Goal: Navigation & Orientation: Find specific page/section

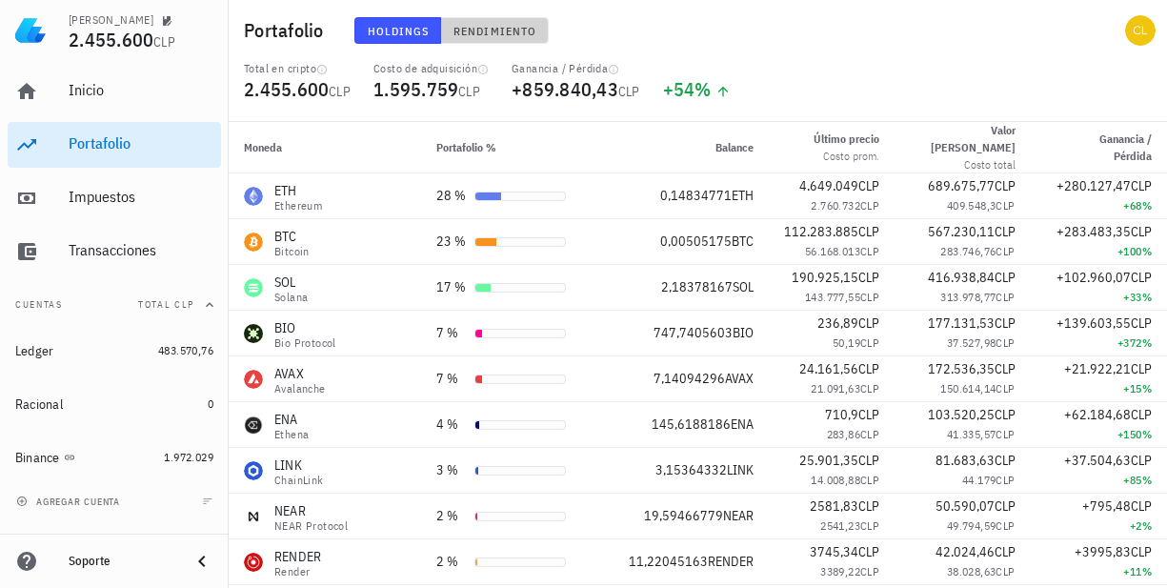
click at [492, 37] on span "Rendimiento" at bounding box center [494, 31] width 84 height 14
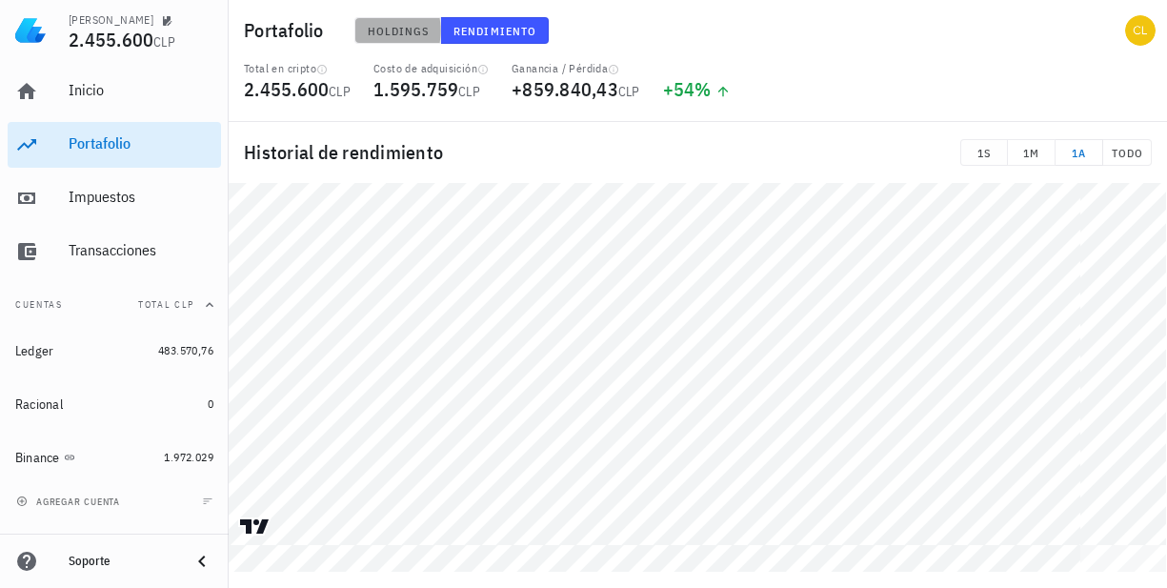
click at [408, 28] on span "Holdings" at bounding box center [398, 31] width 63 height 14
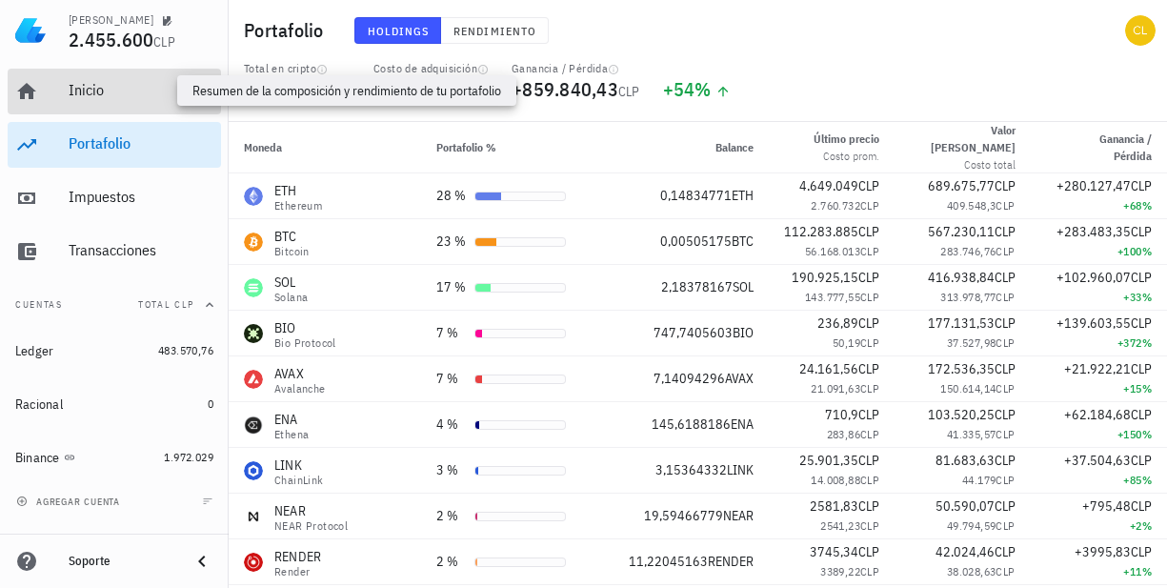
click at [118, 90] on div "Inicio" at bounding box center [141, 90] width 145 height 18
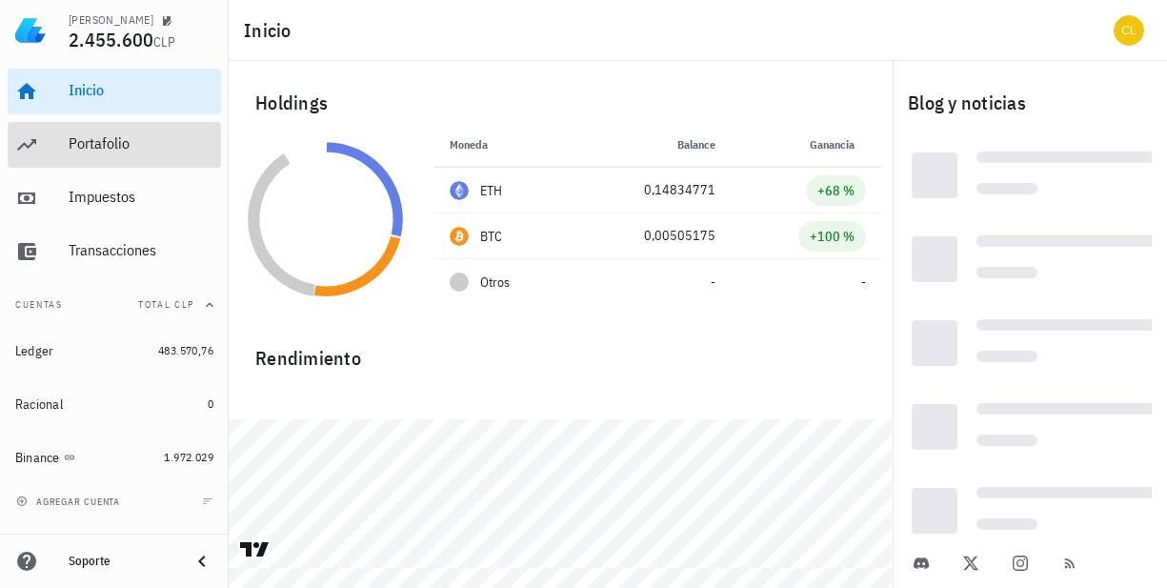
click at [122, 142] on div "Portafolio" at bounding box center [141, 143] width 145 height 18
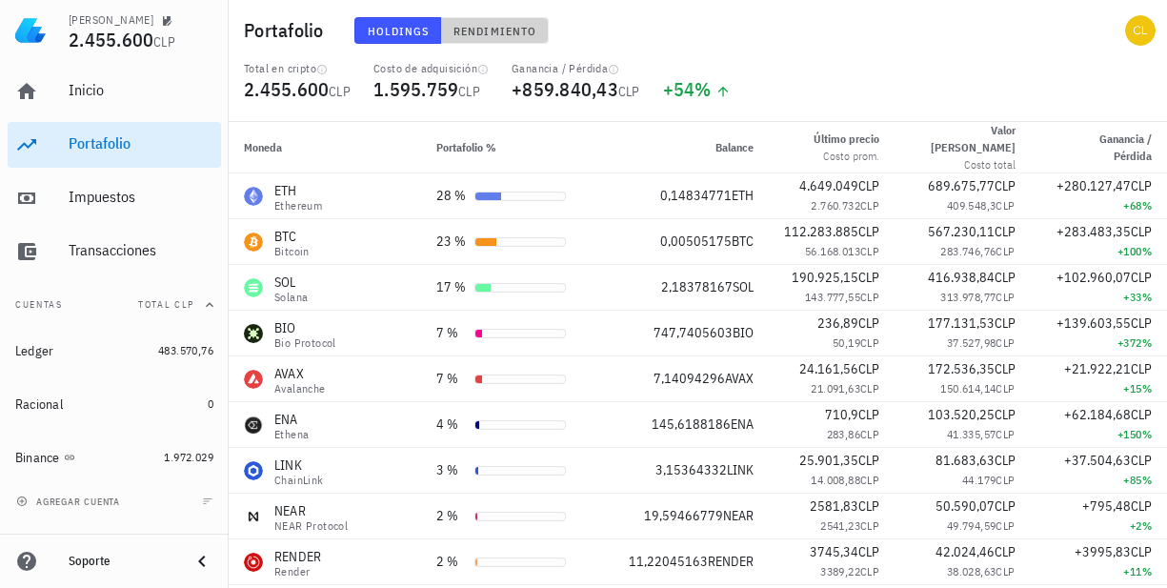
click at [498, 21] on button "Rendimiento" at bounding box center [495, 30] width 108 height 27
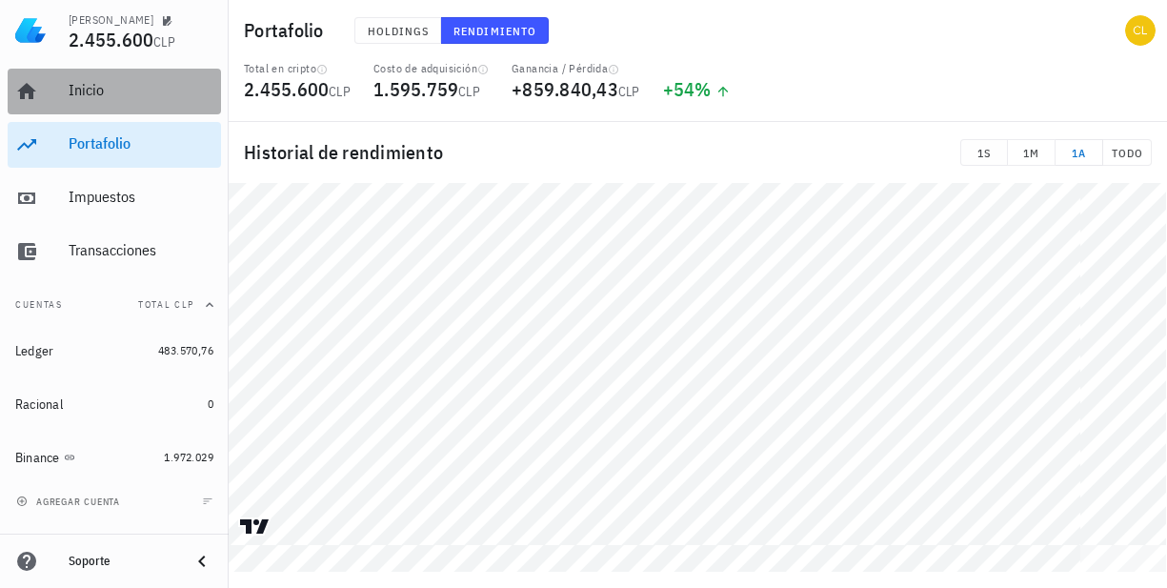
click at [106, 97] on div "Inicio" at bounding box center [141, 90] width 145 height 18
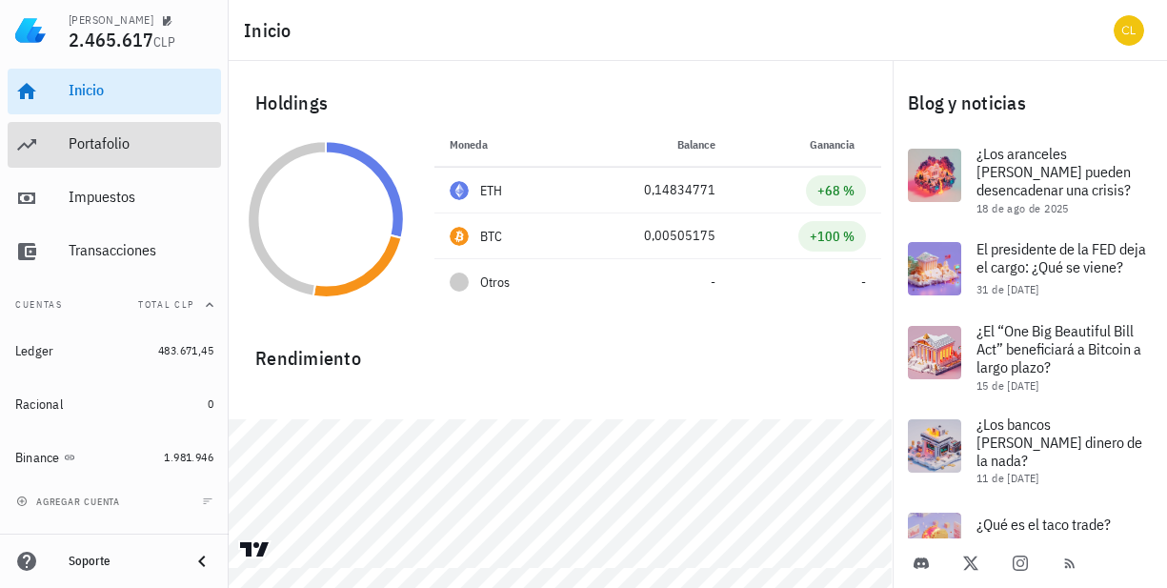
click at [112, 144] on div "Portafolio" at bounding box center [141, 143] width 145 height 18
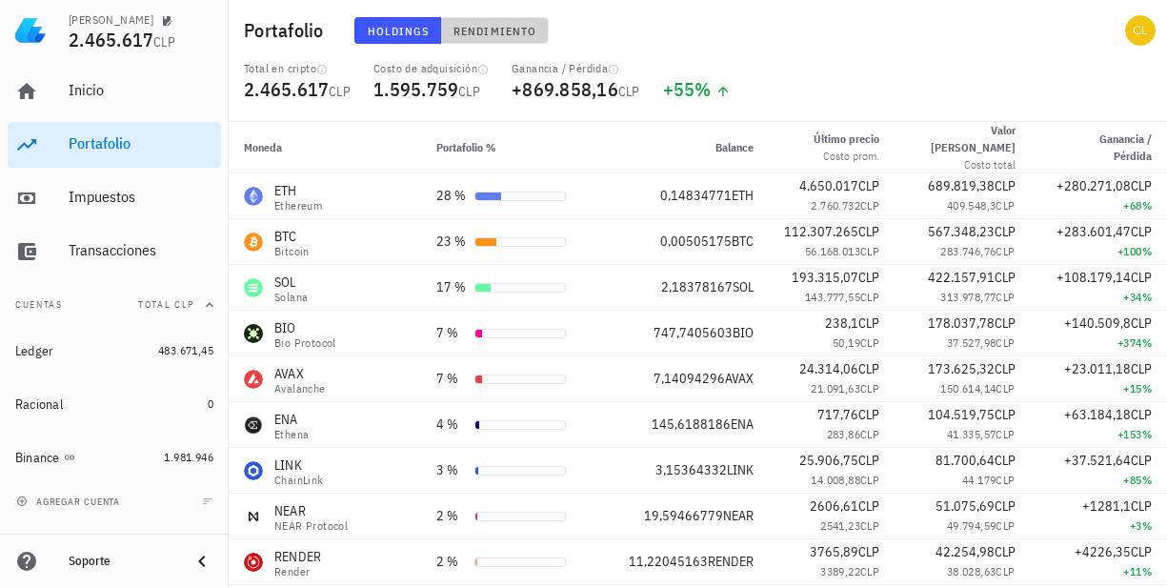
click at [502, 35] on span "Rendimiento" at bounding box center [494, 31] width 84 height 14
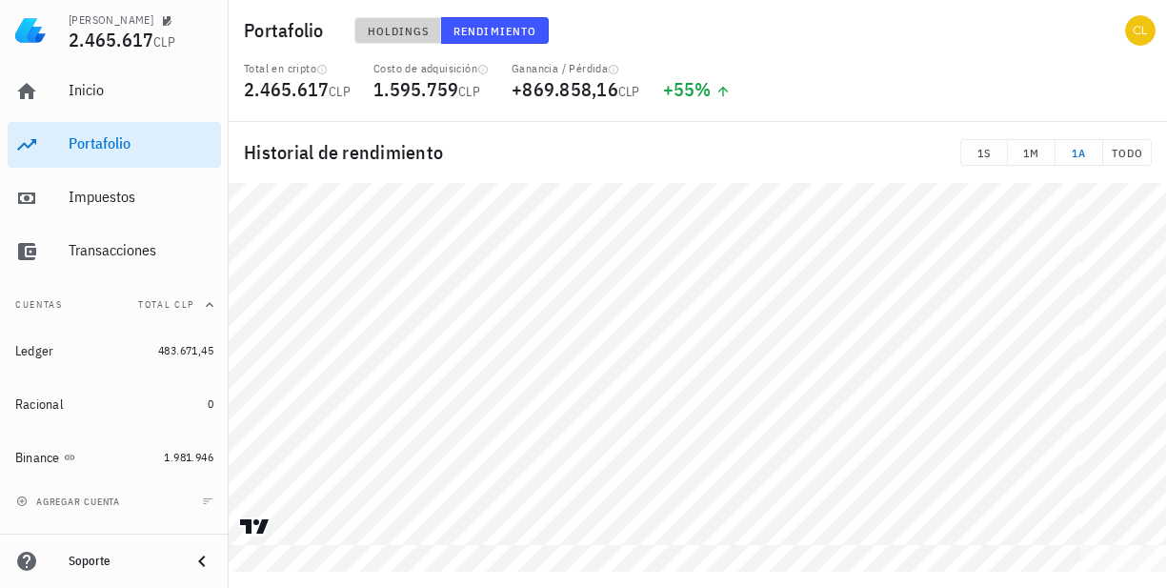
click at [390, 30] on span "Holdings" at bounding box center [398, 31] width 63 height 14
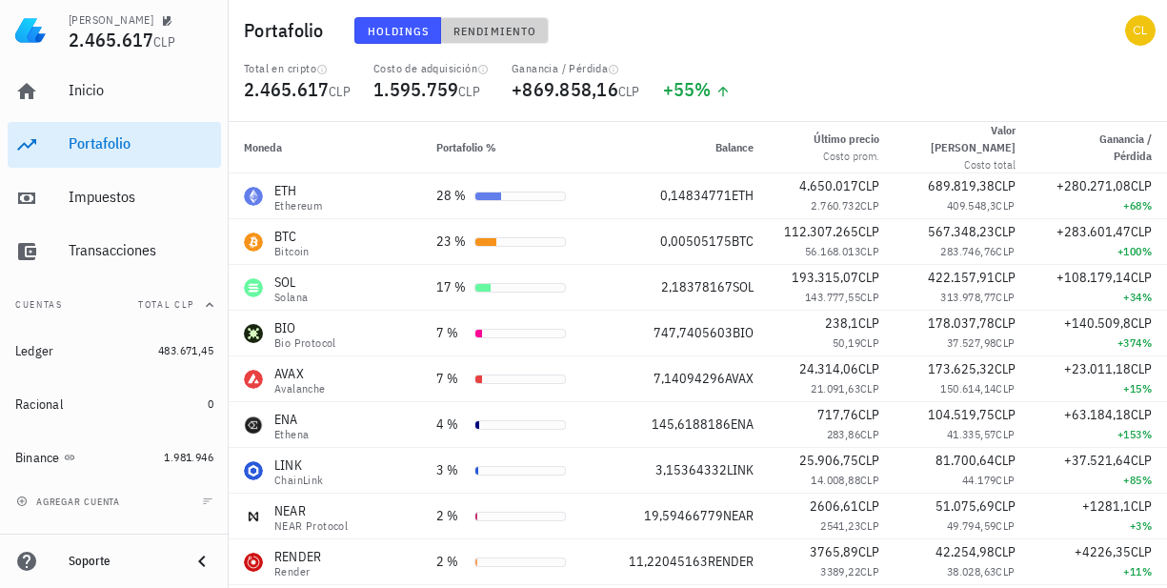
click at [488, 24] on span "Rendimiento" at bounding box center [494, 31] width 84 height 14
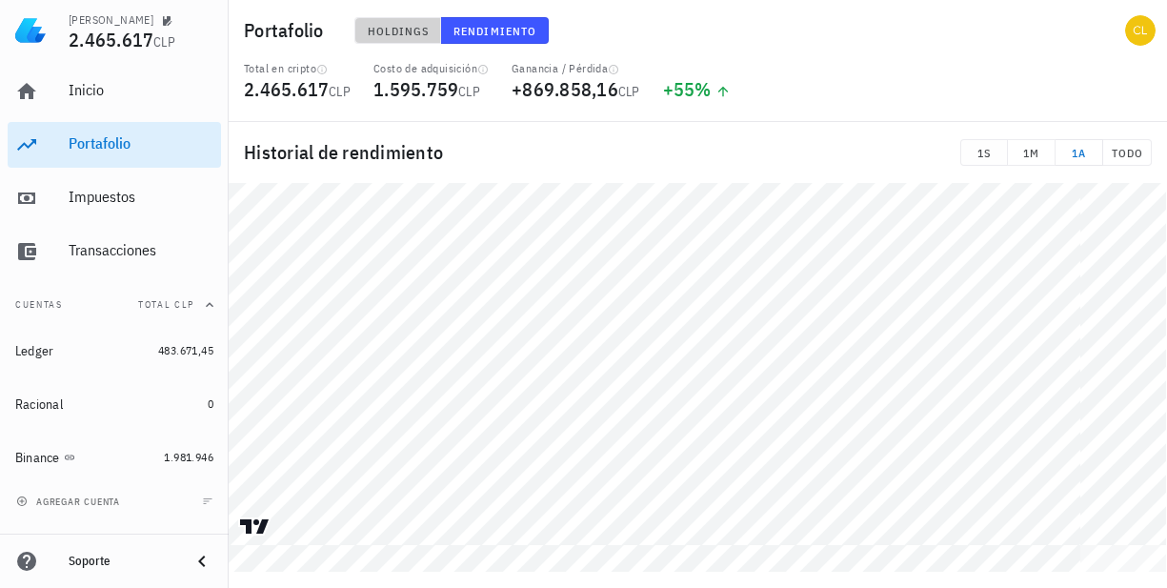
click at [410, 27] on span "Holdings" at bounding box center [398, 31] width 63 height 14
